Goal: Find specific page/section: Find specific page/section

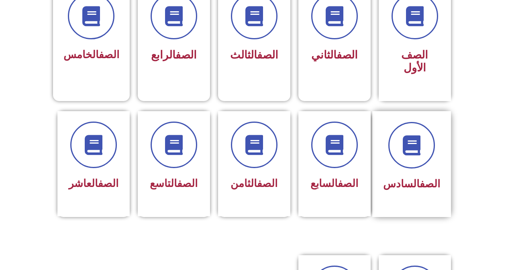
scroll to position [241, 0]
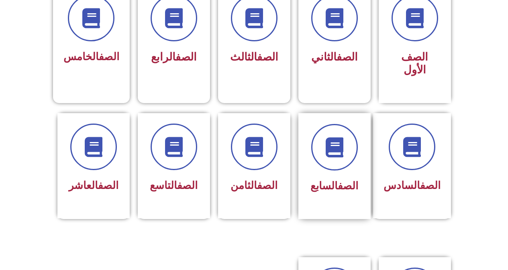
click at [353, 160] on div "الصف السابع" at bounding box center [334, 160] width 51 height 72
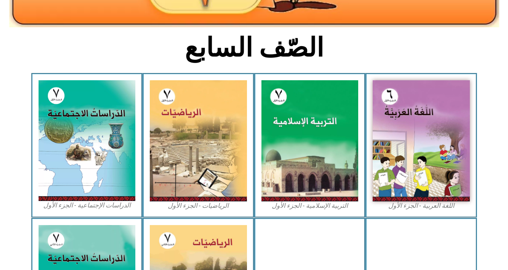
scroll to position [201, 0]
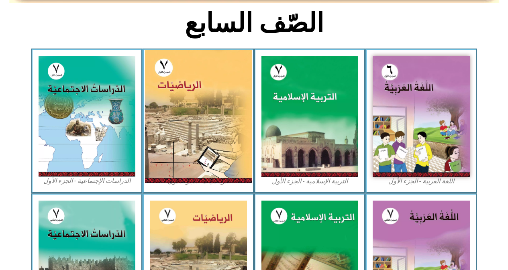
click at [202, 104] on img at bounding box center [198, 116] width 107 height 133
click at [210, 108] on img at bounding box center [198, 116] width 107 height 133
click at [192, 132] on img at bounding box center [198, 116] width 107 height 133
click at [189, 95] on img at bounding box center [198, 116] width 107 height 133
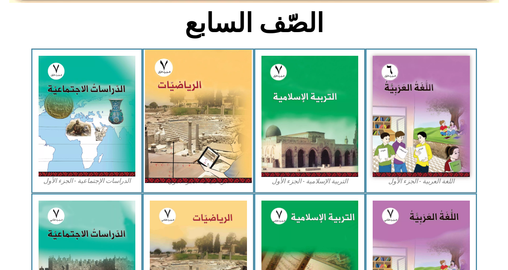
click at [189, 96] on img at bounding box center [198, 116] width 107 height 133
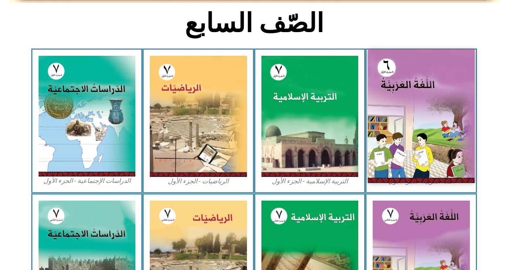
click at [447, 166] on img at bounding box center [421, 116] width 107 height 133
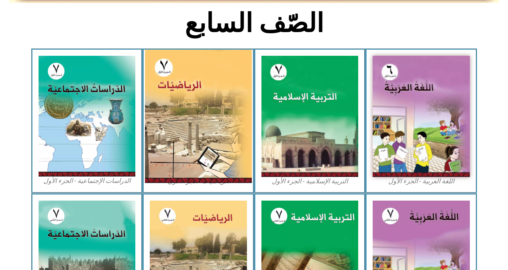
click at [217, 130] on img at bounding box center [198, 116] width 107 height 133
drag, startPoint x: 217, startPoint y: 130, endPoint x: 214, endPoint y: 140, distance: 10.9
click at [214, 140] on img at bounding box center [198, 116] width 107 height 133
click at [187, 174] on img at bounding box center [198, 116] width 107 height 133
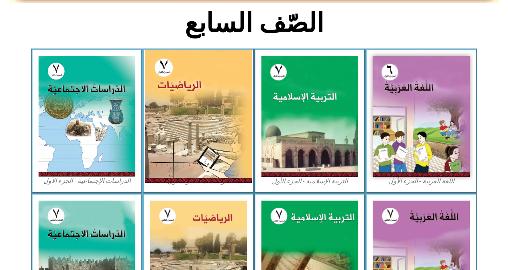
click at [187, 174] on img at bounding box center [198, 116] width 107 height 133
click at [187, 173] on img at bounding box center [198, 116] width 107 height 133
click at [241, 156] on img at bounding box center [198, 116] width 107 height 133
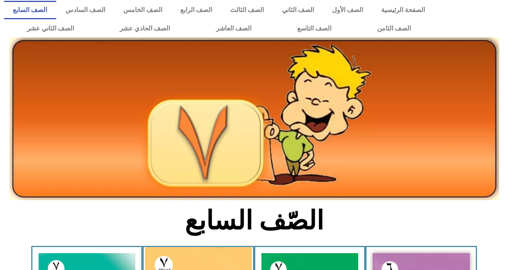
scroll to position [0, 0]
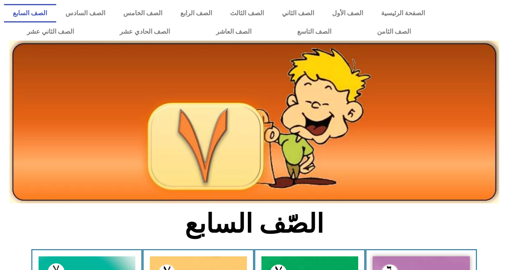
click at [56, 12] on link "الصف السابع" at bounding box center [30, 13] width 52 height 18
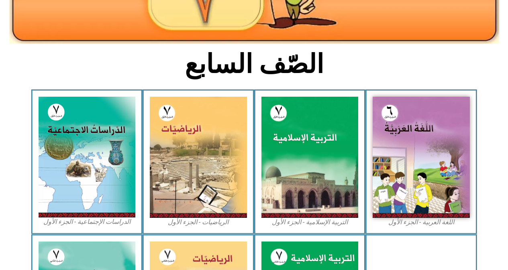
scroll to position [161, 0]
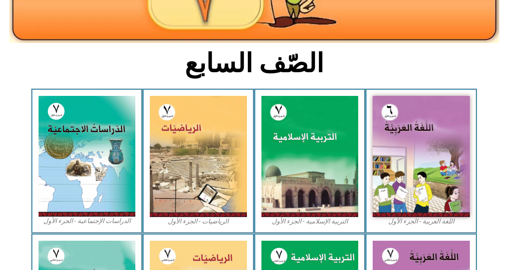
click at [234, 197] on img at bounding box center [198, 156] width 97 height 121
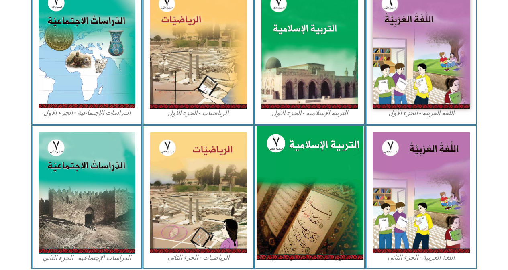
scroll to position [321, 0]
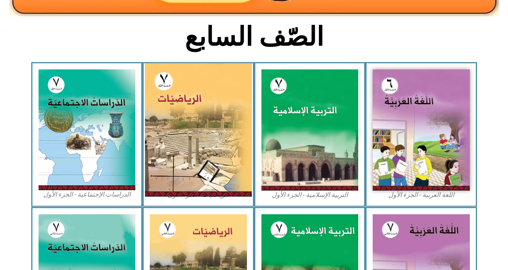
scroll to position [161, 0]
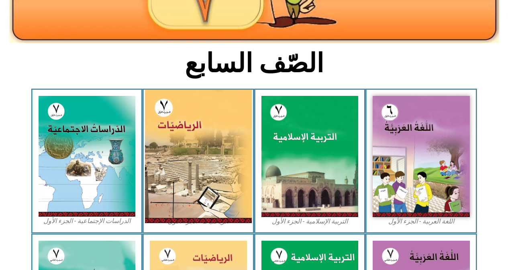
click at [186, 175] on img at bounding box center [198, 156] width 107 height 133
click at [187, 147] on img at bounding box center [198, 156] width 107 height 133
click at [187, 145] on img at bounding box center [198, 156] width 107 height 133
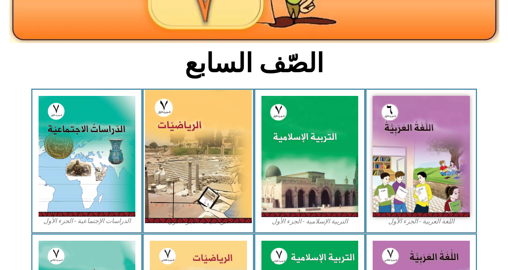
click at [187, 139] on img at bounding box center [198, 156] width 107 height 133
drag, startPoint x: 188, startPoint y: 161, endPoint x: 171, endPoint y: 165, distance: 17.8
click at [171, 165] on img at bounding box center [198, 156] width 107 height 133
click at [181, 164] on img at bounding box center [198, 156] width 107 height 133
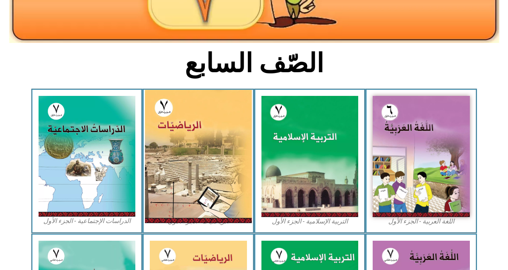
click at [181, 164] on img at bounding box center [198, 156] width 107 height 133
drag, startPoint x: 181, startPoint y: 164, endPoint x: 186, endPoint y: 171, distance: 8.6
click at [182, 164] on img at bounding box center [198, 156] width 107 height 133
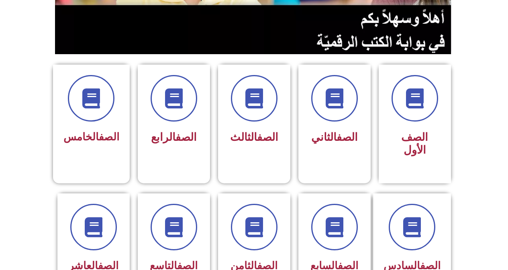
scroll to position [201, 0]
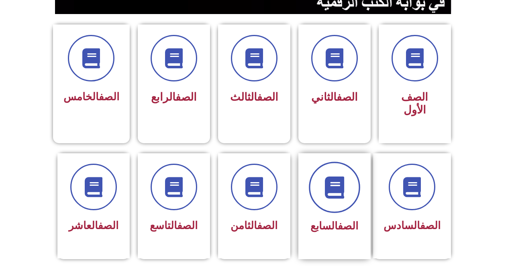
click at [327, 196] on span at bounding box center [334, 187] width 51 height 51
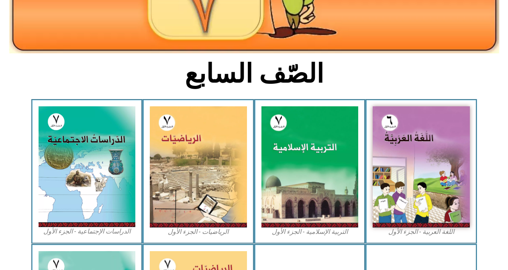
scroll to position [161, 0]
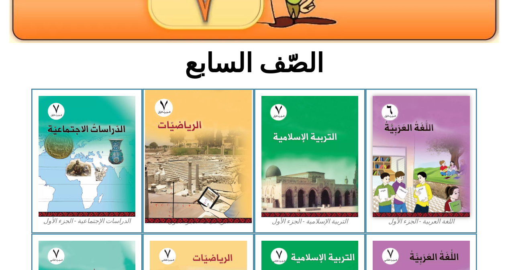
click at [228, 169] on img at bounding box center [198, 156] width 107 height 133
click at [223, 167] on img at bounding box center [198, 156] width 107 height 133
click at [173, 121] on img at bounding box center [198, 156] width 107 height 133
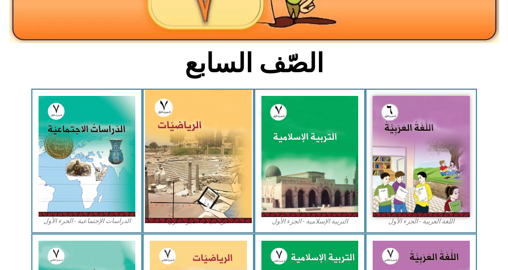
click at [173, 121] on img at bounding box center [198, 156] width 107 height 133
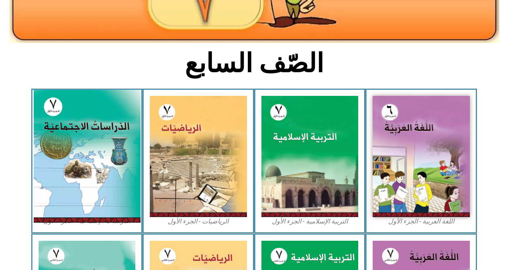
click at [105, 156] on img at bounding box center [86, 156] width 107 height 133
click at [105, 152] on img at bounding box center [86, 156] width 107 height 133
click at [105, 149] on img at bounding box center [86, 156] width 107 height 133
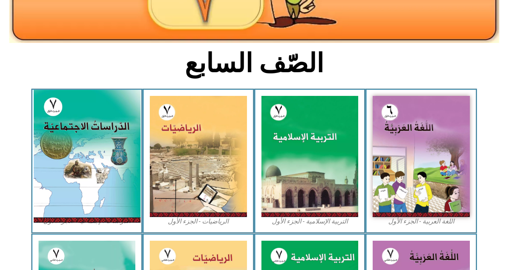
click at [107, 147] on img at bounding box center [86, 156] width 107 height 133
click at [122, 143] on img at bounding box center [86, 156] width 107 height 133
click at [122, 146] on img at bounding box center [86, 156] width 107 height 133
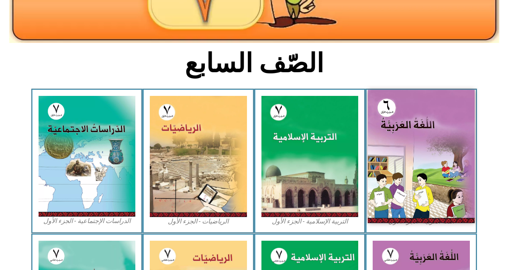
drag, startPoint x: 122, startPoint y: 146, endPoint x: 412, endPoint y: 143, distance: 290.0
click at [363, 151] on div "اللغة العربية - الجزء الأول​ التربية الإسلامية - الجزء الأول الرياضيات - الجزء …" at bounding box center [254, 161] width 446 height 145
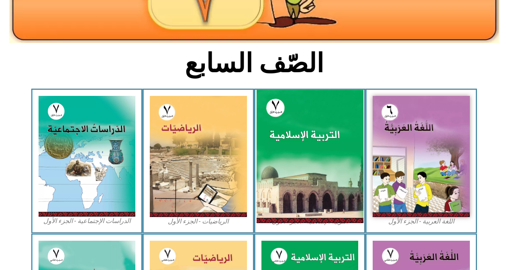
click at [337, 138] on img at bounding box center [309, 156] width 107 height 133
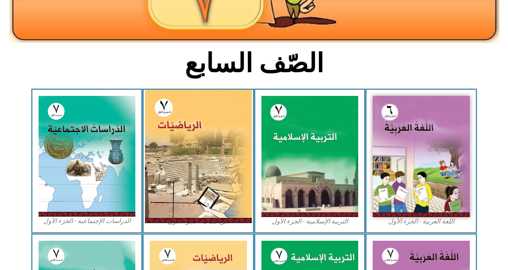
click at [163, 160] on img at bounding box center [198, 156] width 107 height 133
click at [169, 159] on img at bounding box center [198, 156] width 107 height 133
click at [169, 154] on img at bounding box center [198, 156] width 107 height 133
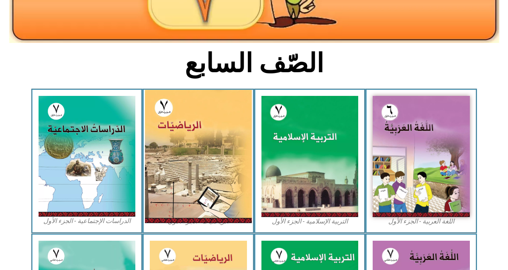
click at [169, 154] on img at bounding box center [198, 156] width 107 height 133
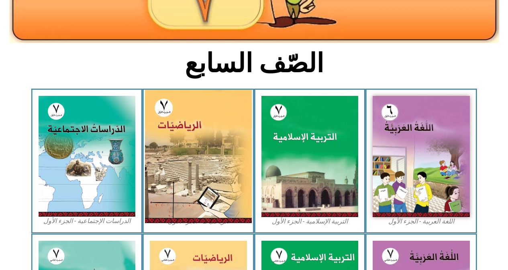
click at [169, 154] on img at bounding box center [198, 156] width 107 height 133
click at [167, 157] on img at bounding box center [198, 156] width 107 height 133
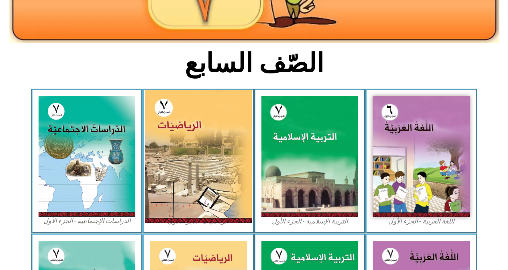
click at [167, 157] on img at bounding box center [198, 156] width 107 height 133
click at [169, 157] on img at bounding box center [198, 156] width 107 height 133
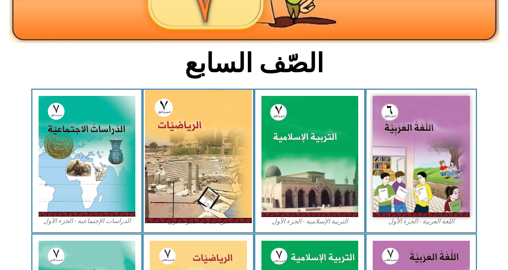
click at [169, 157] on img at bounding box center [198, 156] width 107 height 133
click at [168, 157] on img at bounding box center [198, 156] width 107 height 133
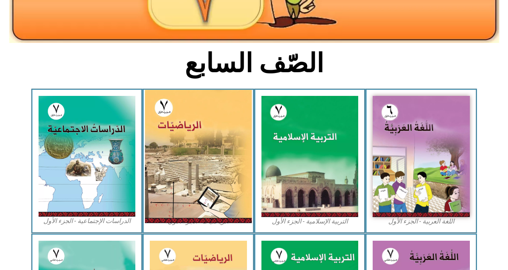
click at [168, 158] on img at bounding box center [198, 156] width 107 height 133
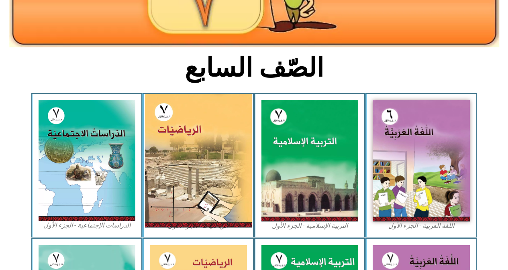
click at [168, 158] on img at bounding box center [198, 160] width 107 height 133
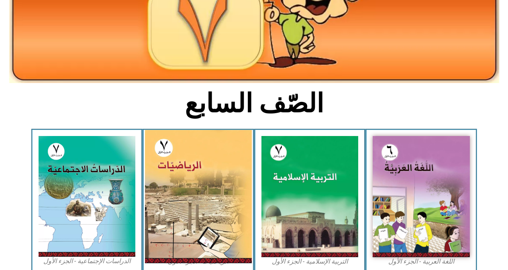
click at [168, 158] on img at bounding box center [198, 196] width 107 height 133
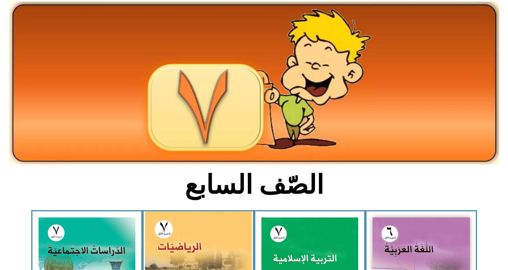
scroll to position [0, 0]
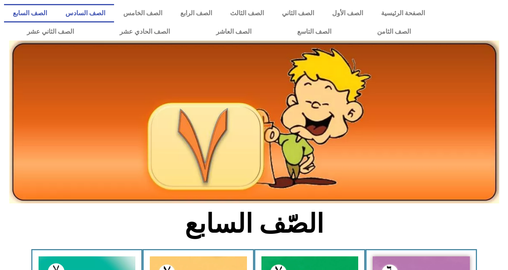
click at [114, 12] on link "الصف السادس" at bounding box center [85, 13] width 58 height 18
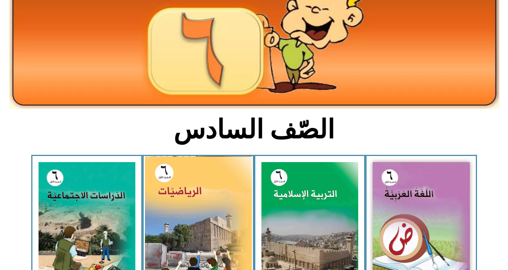
scroll to position [120, 0]
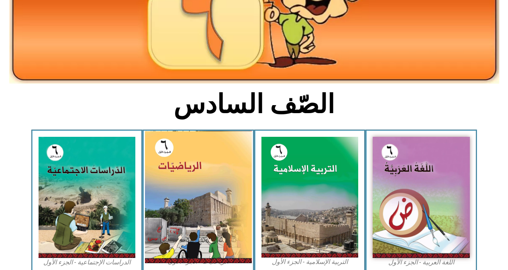
click at [221, 204] on img at bounding box center [198, 197] width 107 height 133
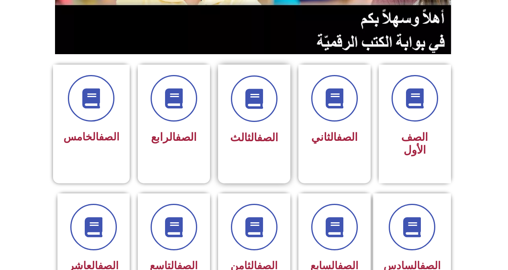
scroll to position [201, 0]
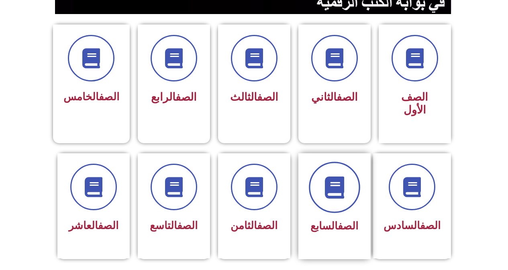
click at [333, 195] on span at bounding box center [334, 187] width 51 height 51
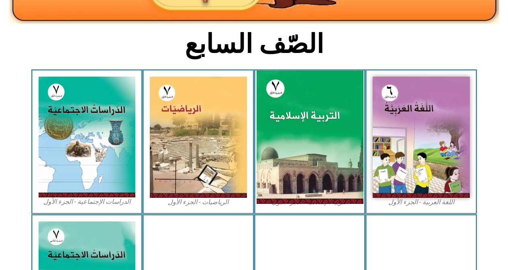
scroll to position [201, 0]
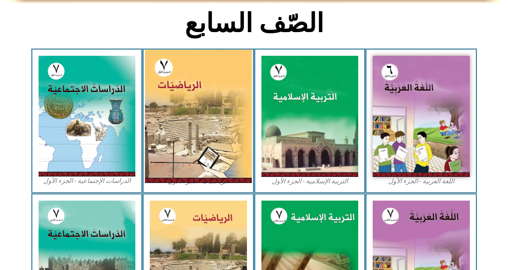
click at [193, 146] on img at bounding box center [198, 116] width 107 height 133
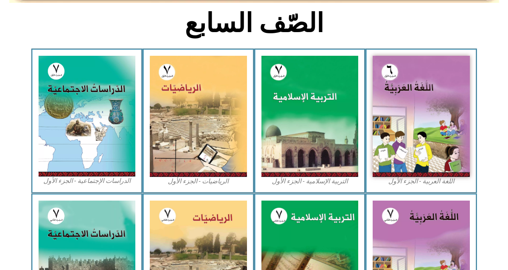
click at [204, 178] on figcaption "الرياضيات - الجزء الأول​" at bounding box center [198, 181] width 97 height 9
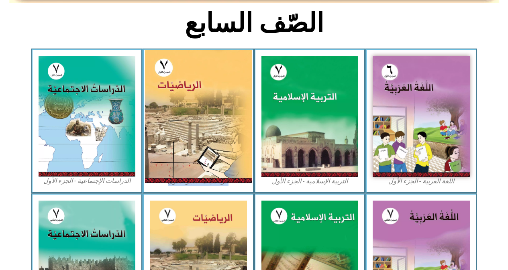
click at [205, 175] on figure "الرياضيات - الجزء الأول​" at bounding box center [198, 121] width 97 height 130
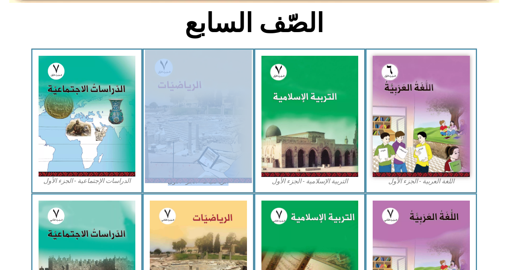
click at [206, 174] on img at bounding box center [198, 116] width 107 height 133
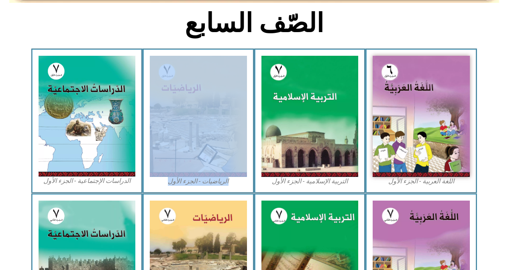
click at [210, 180] on figcaption "الرياضيات - الجزء الأول​" at bounding box center [198, 181] width 97 height 9
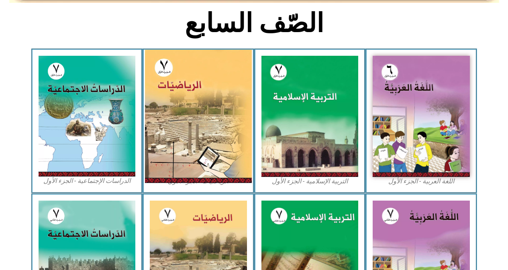
click at [214, 147] on img at bounding box center [198, 116] width 107 height 133
click at [214, 146] on img at bounding box center [198, 116] width 107 height 133
click at [151, 72] on div "الرياضيات - الجزء الأول​" at bounding box center [199, 121] width 112 height 145
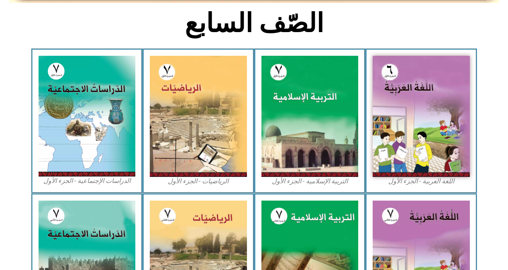
click at [169, 44] on div "الصّف السابع" at bounding box center [253, 28] width 267 height 42
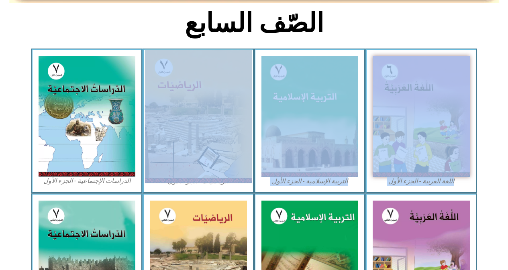
click at [181, 74] on div "الصّف السابع اللغة العربية - الجزء الأول​ التربية الإسلامية - الجزء الأول الريا…" at bounding box center [254, 177] width 508 height 610
click at [186, 101] on img at bounding box center [198, 116] width 107 height 133
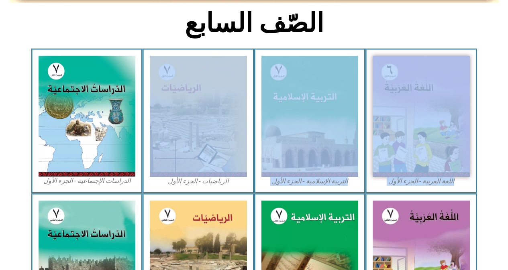
click at [284, 180] on figcaption "التربية الإسلامية - الجزء الأول" at bounding box center [309, 181] width 97 height 9
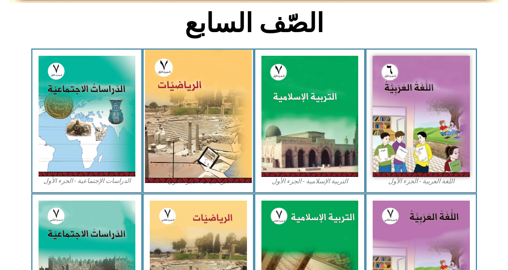
click at [233, 156] on img at bounding box center [198, 116] width 107 height 133
click at [231, 154] on img at bounding box center [198, 116] width 107 height 133
click at [231, 153] on img at bounding box center [198, 116] width 107 height 133
click at [231, 155] on img at bounding box center [198, 116] width 107 height 133
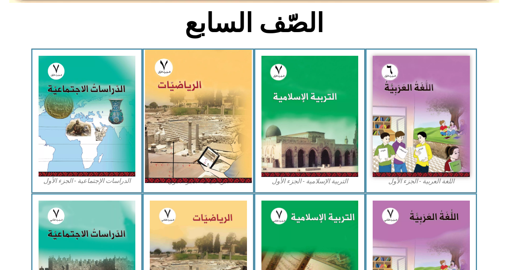
click at [231, 155] on img at bounding box center [198, 116] width 107 height 133
